Goal: Transaction & Acquisition: Book appointment/travel/reservation

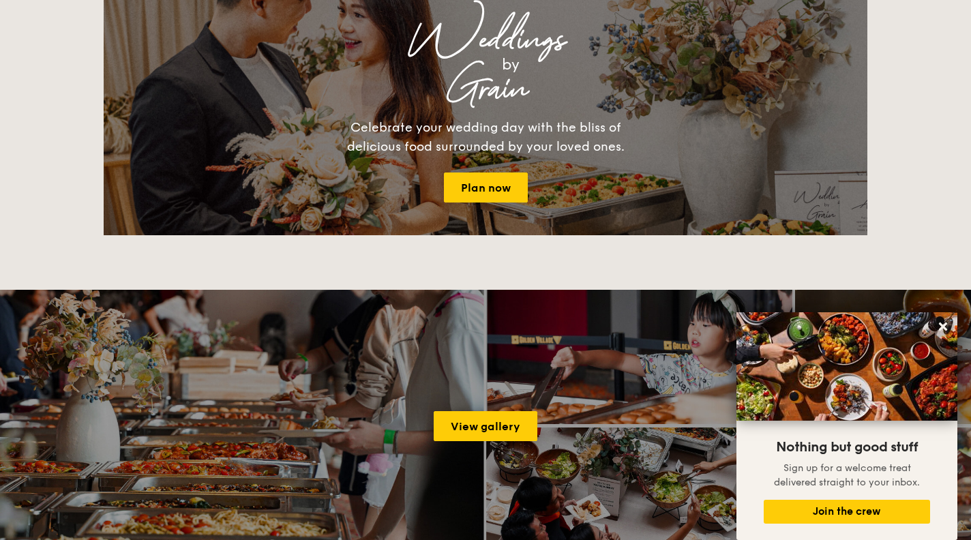
scroll to position [1858, 0]
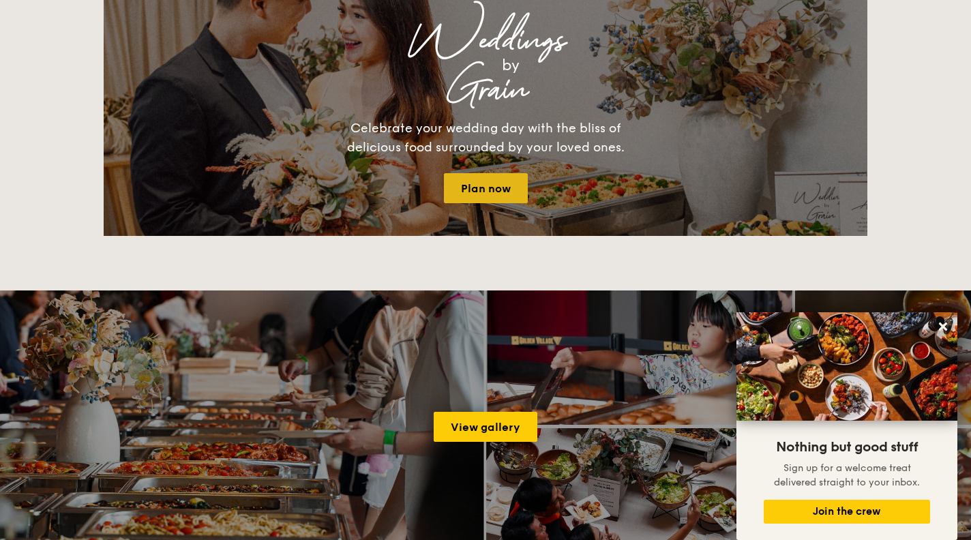
click at [495, 194] on link "Plan now" at bounding box center [486, 188] width 84 height 30
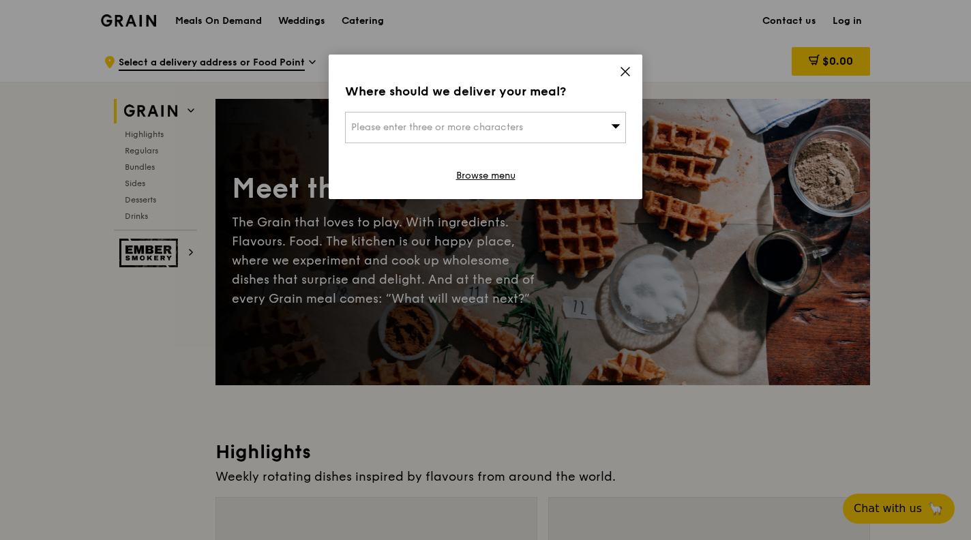
click at [609, 65] on div "Where should we deliver your meal? Please enter three or more characters Browse…" at bounding box center [486, 127] width 314 height 145
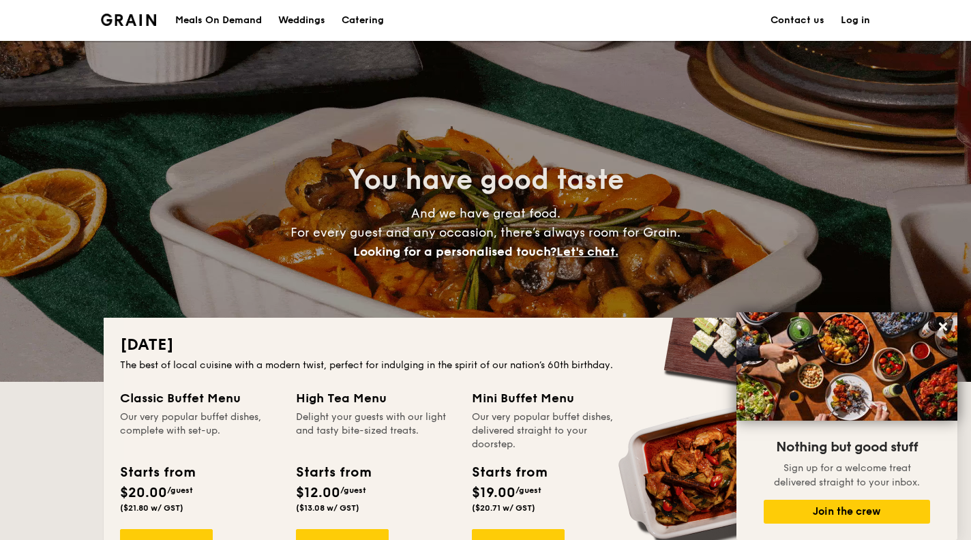
click at [140, 19] on img at bounding box center [128, 20] width 55 height 12
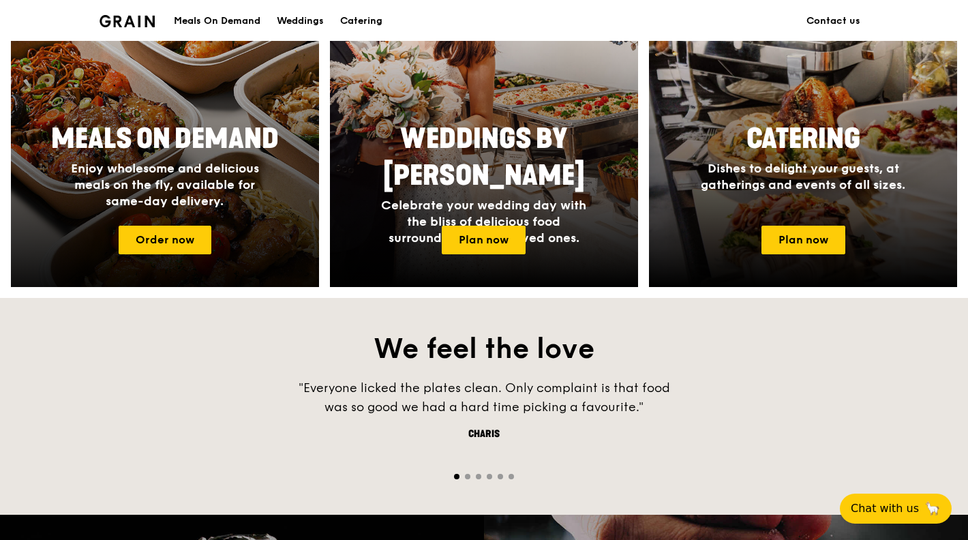
scroll to position [627, 0]
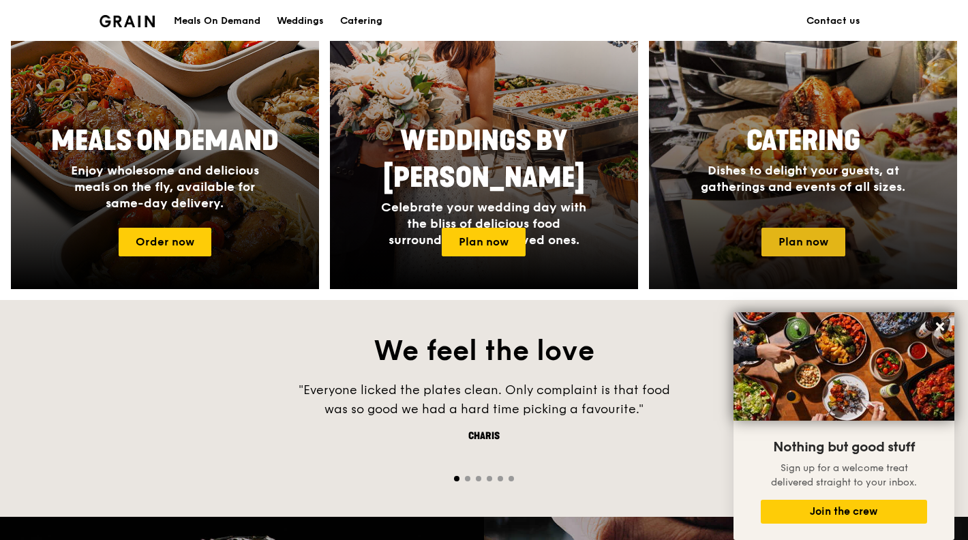
click at [812, 237] on link "Plan now" at bounding box center [804, 242] width 84 height 29
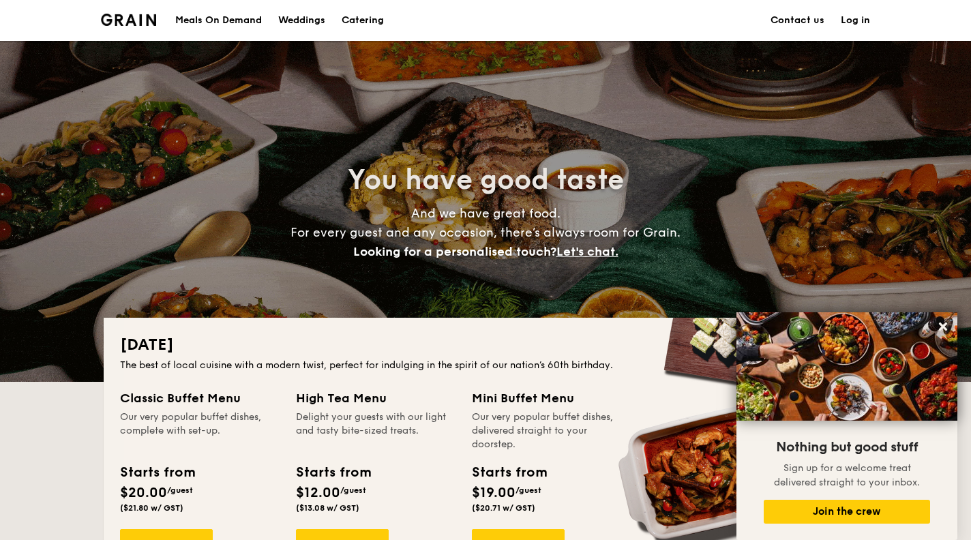
click at [310, 10] on div "Weddings" at bounding box center [301, 20] width 47 height 41
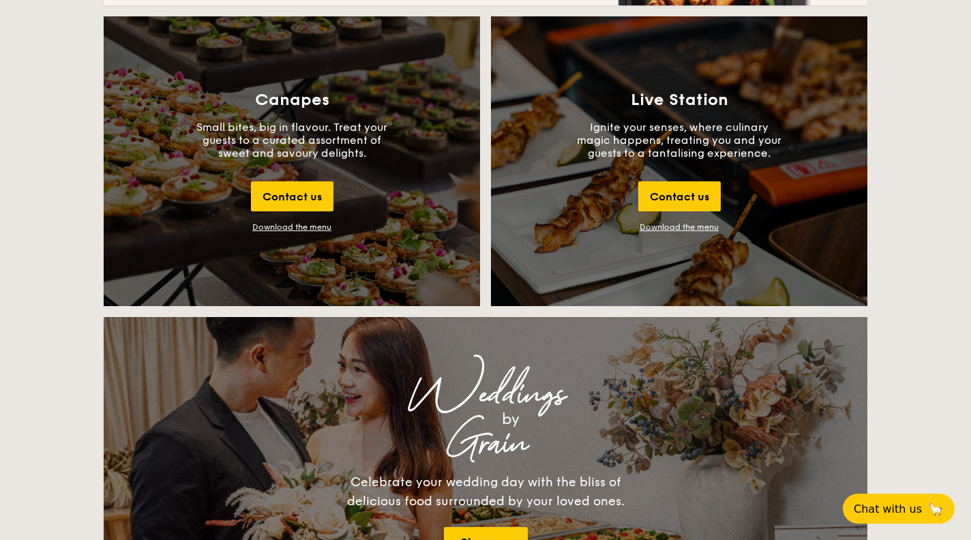
scroll to position [1502, 0]
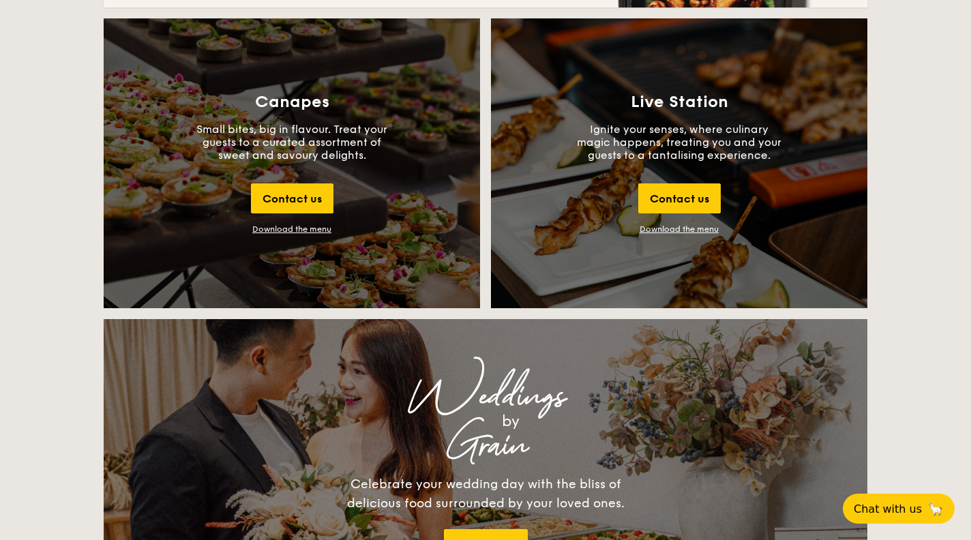
click at [588, 173] on div "Live Station Ignite your senses, where culinary magic happens, treating you and…" at bounding box center [679, 163] width 376 height 290
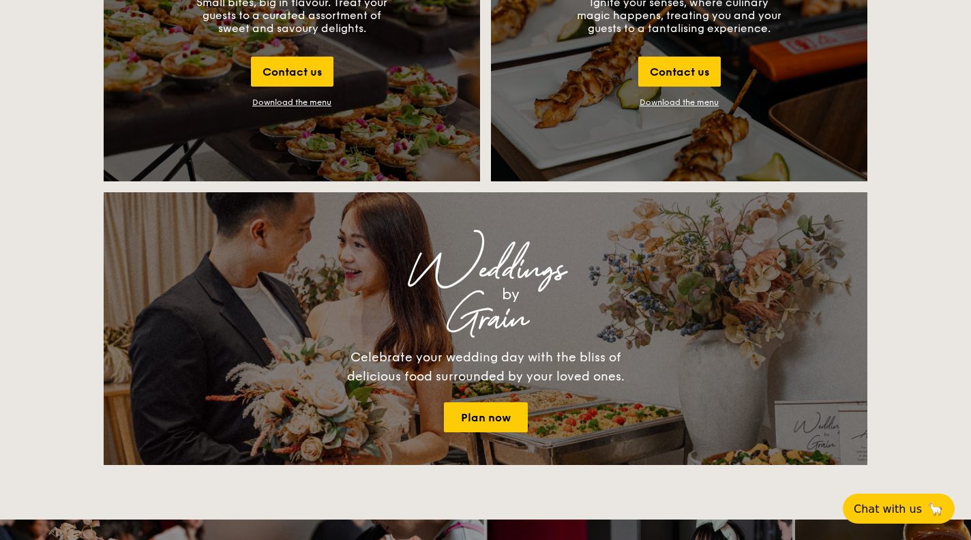
scroll to position [1643, 0]
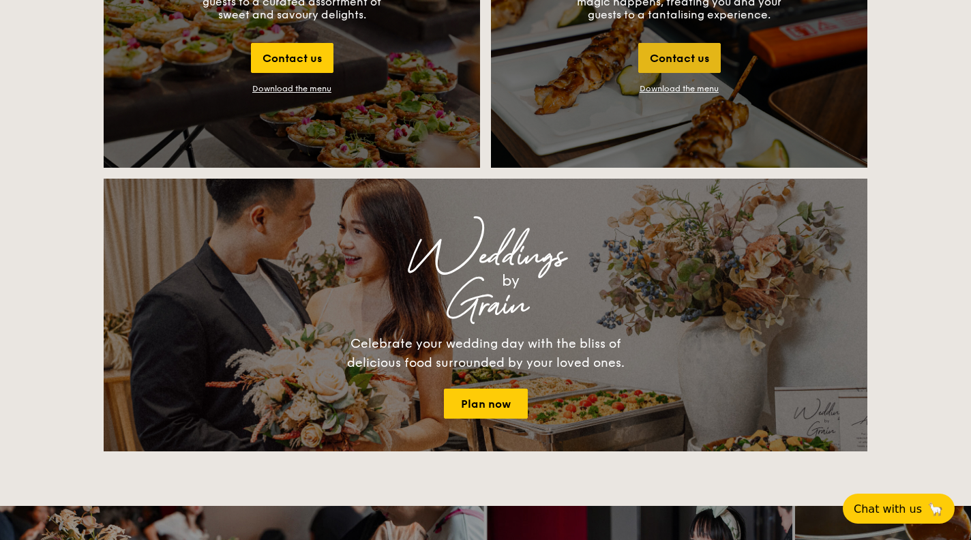
click at [687, 46] on div "Contact us" at bounding box center [679, 58] width 83 height 30
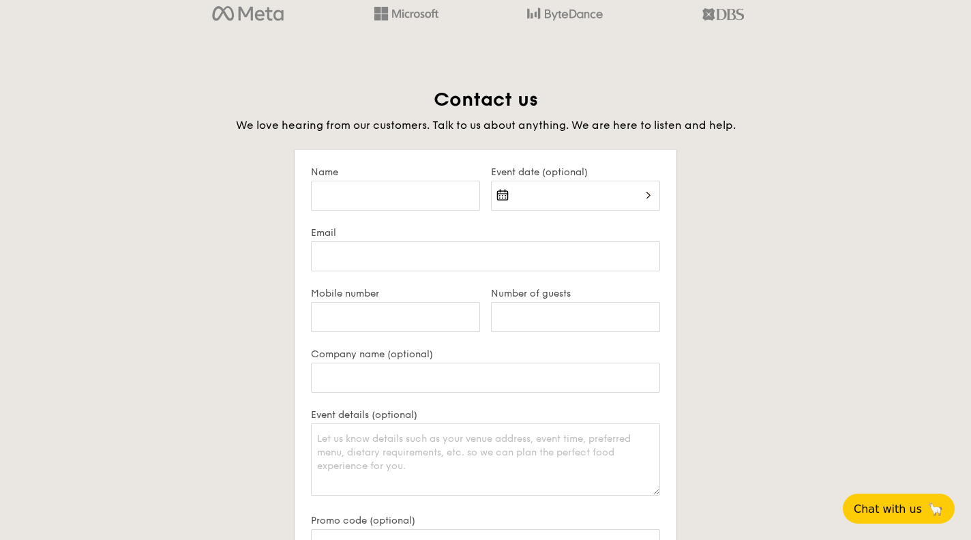
scroll to position [2641, 0]
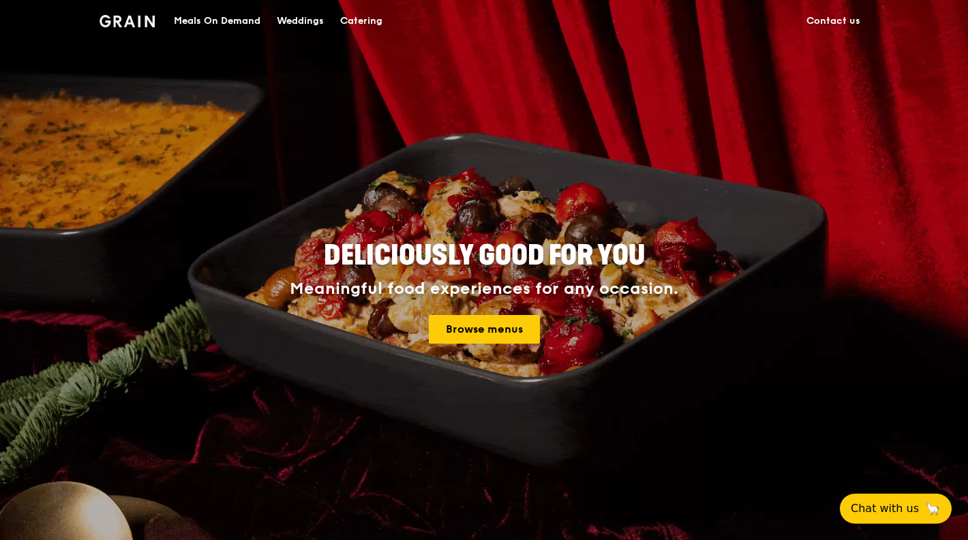
click at [356, 20] on div "Catering" at bounding box center [361, 21] width 42 height 41
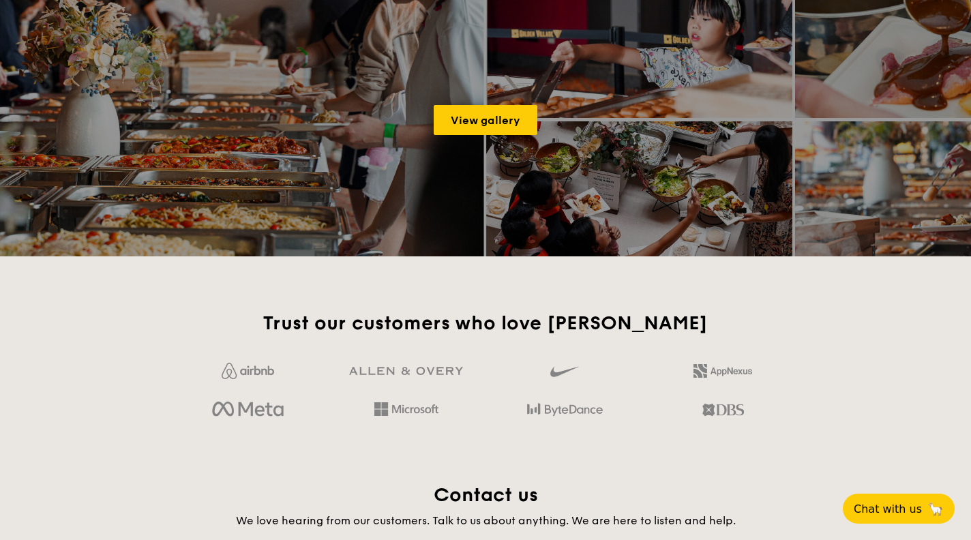
scroll to position [2167, 0]
